Goal: Check status: Check status

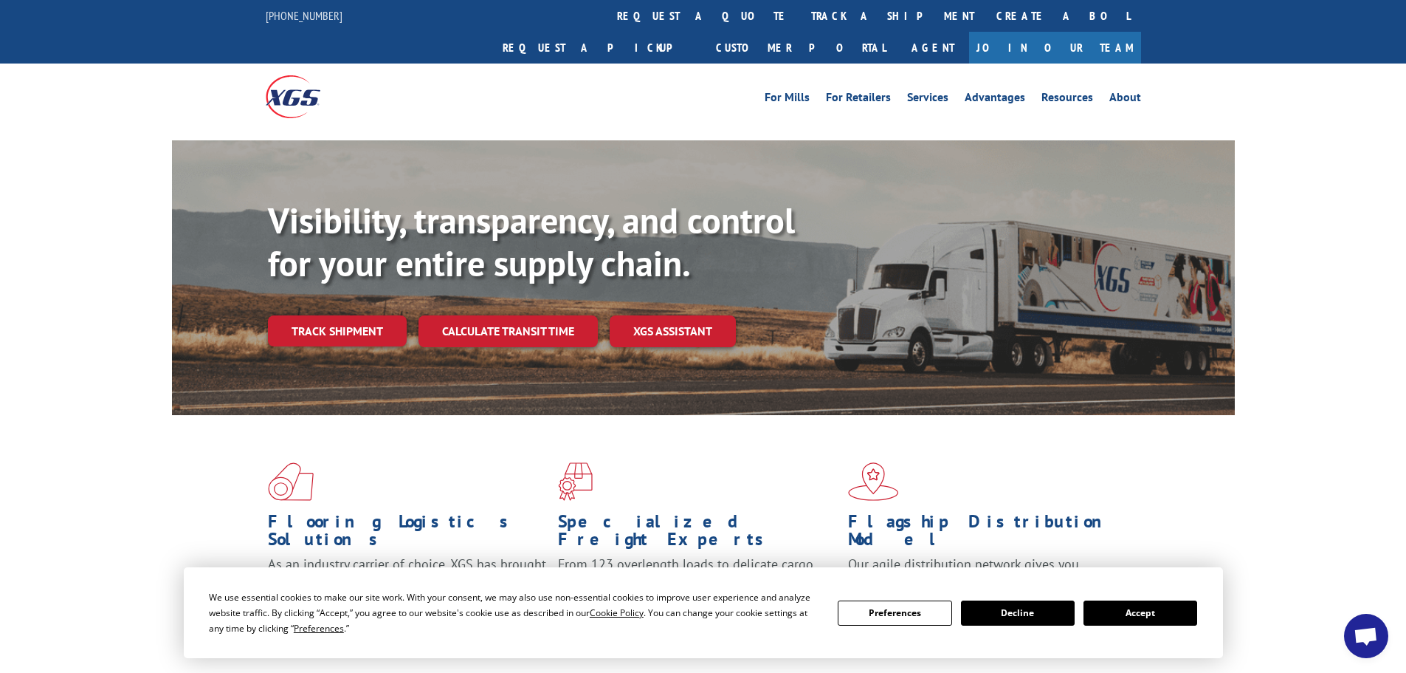
click at [1132, 613] on button "Accept" at bounding box center [1141, 612] width 114 height 25
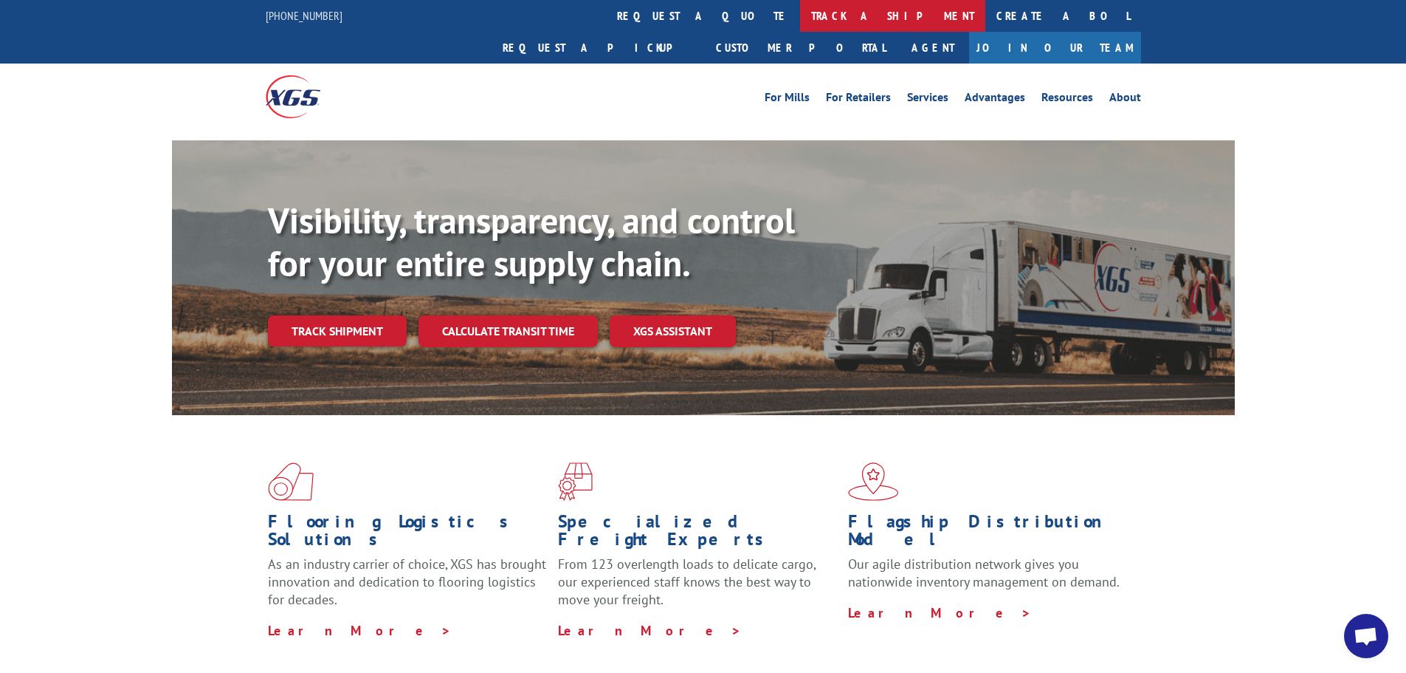
click at [800, 16] on link "track a shipment" at bounding box center [892, 16] width 185 height 32
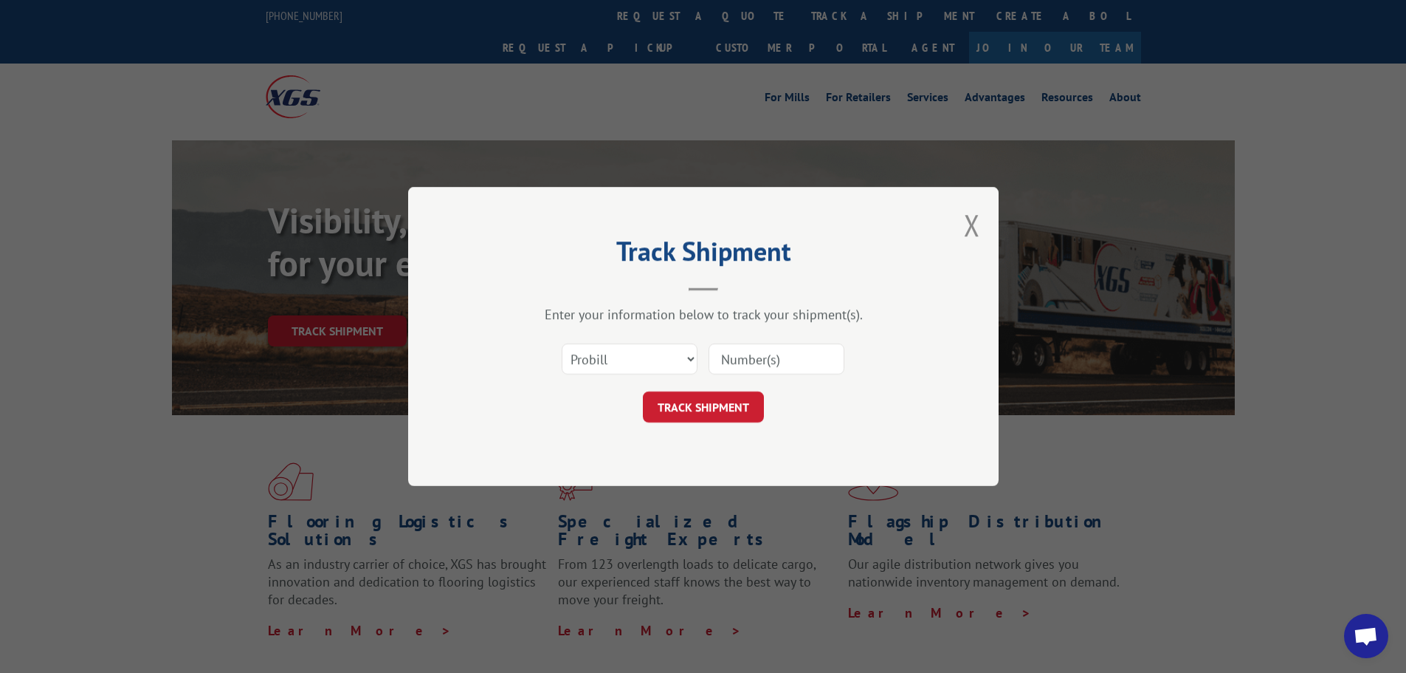
click at [740, 361] on input at bounding box center [777, 358] width 136 height 31
paste input "17259171"
type input "17259171"
click at [693, 411] on button "TRACK SHIPMENT" at bounding box center [703, 406] width 121 height 31
